Goal: Task Accomplishment & Management: Manage account settings

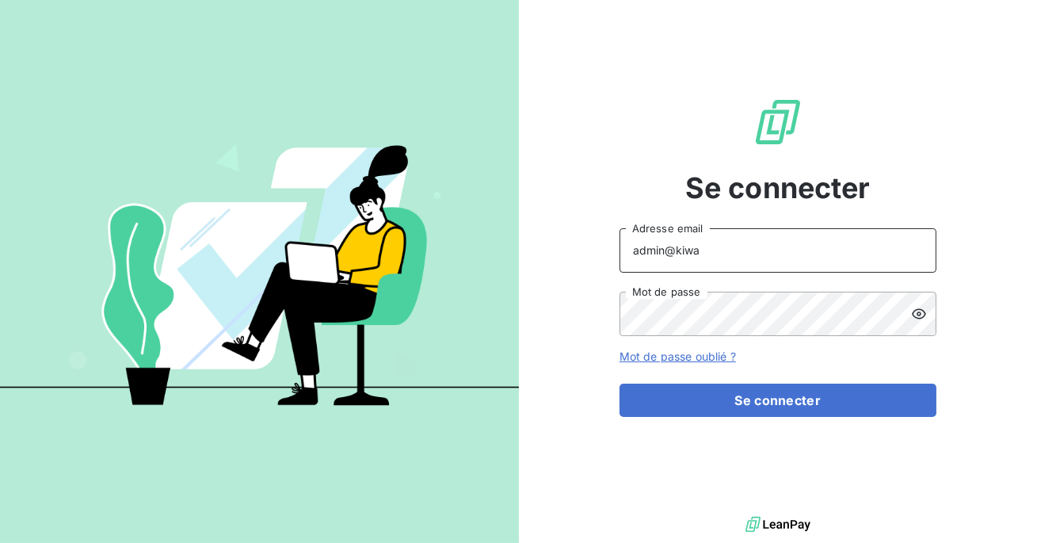
click at [751, 250] on input "admin@kiwa" at bounding box center [778, 250] width 317 height 44
type input "admin@fbt"
click at [620, 384] on button "Se connecter" at bounding box center [778, 400] width 317 height 33
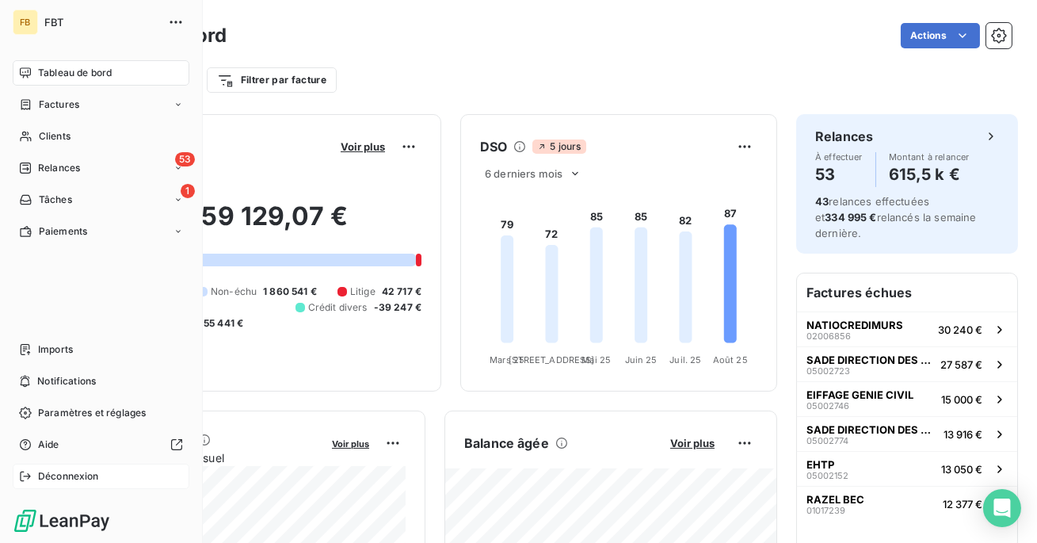
click at [19, 481] on icon at bounding box center [25, 476] width 13 height 13
